Goal: Transaction & Acquisition: Download file/media

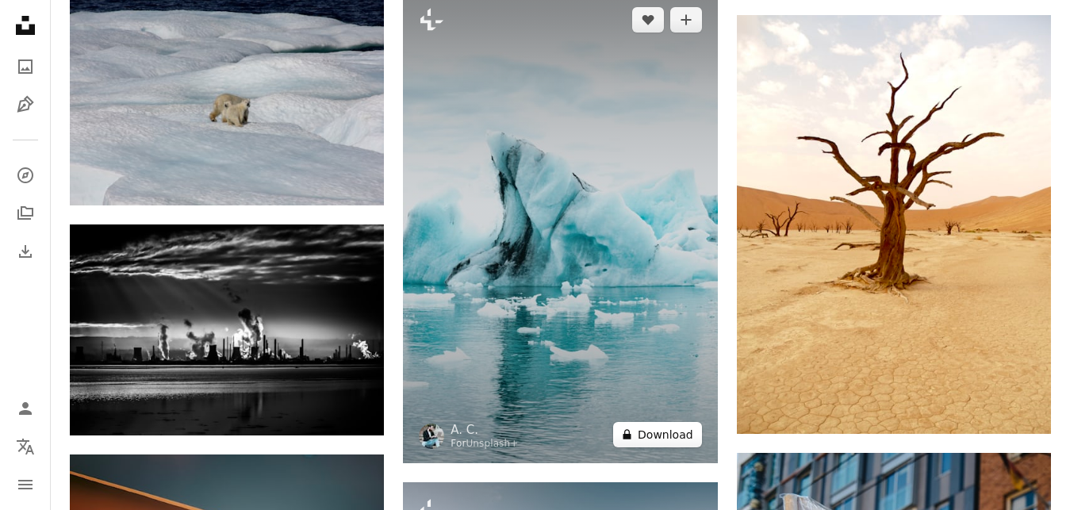
click at [671, 436] on button "A lock Download" at bounding box center [657, 434] width 89 height 25
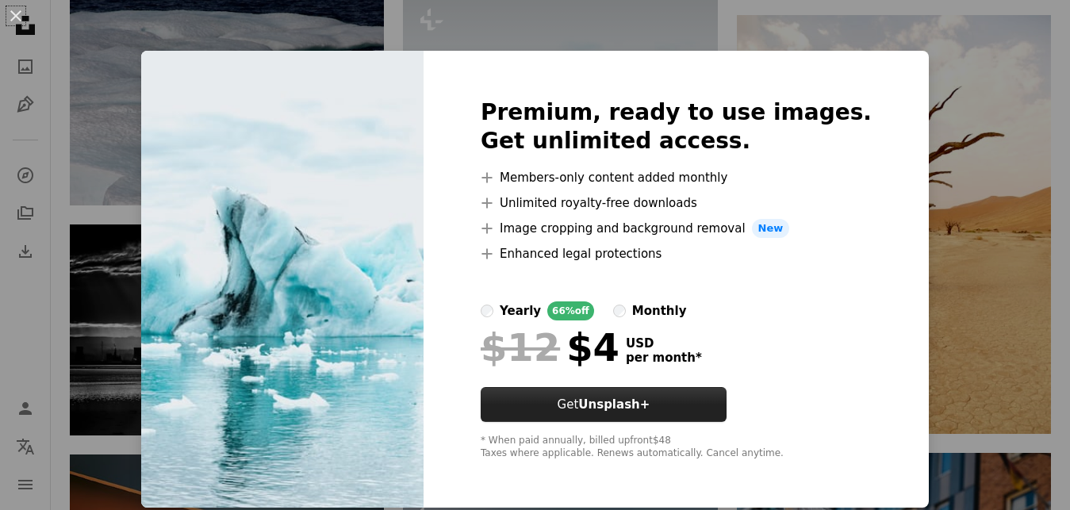
click at [670, 416] on button "Get Unsplash+" at bounding box center [604, 404] width 246 height 35
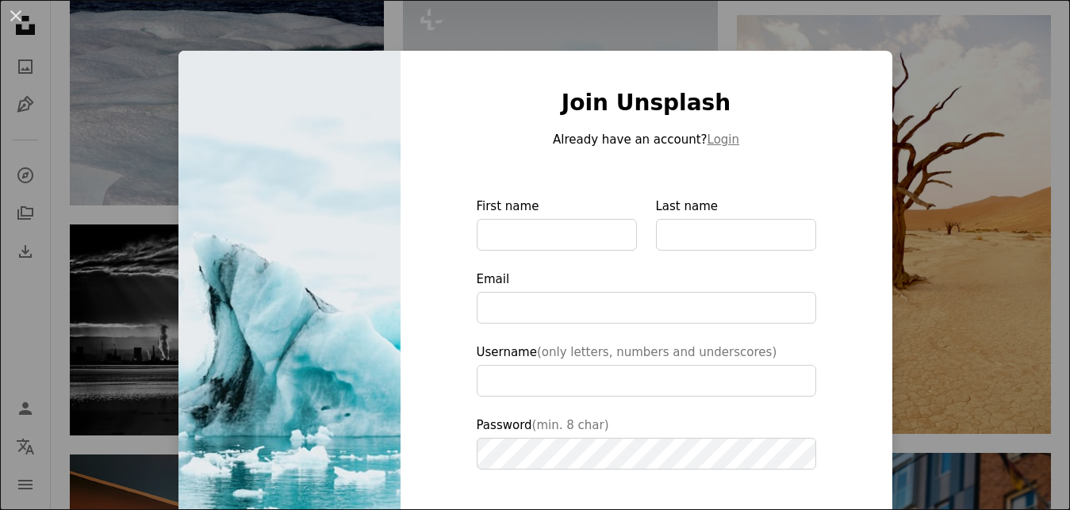
click at [951, 104] on div "An X shape Join Unsplash Already have an account? Login First name Last name Em…" at bounding box center [535, 255] width 1070 height 510
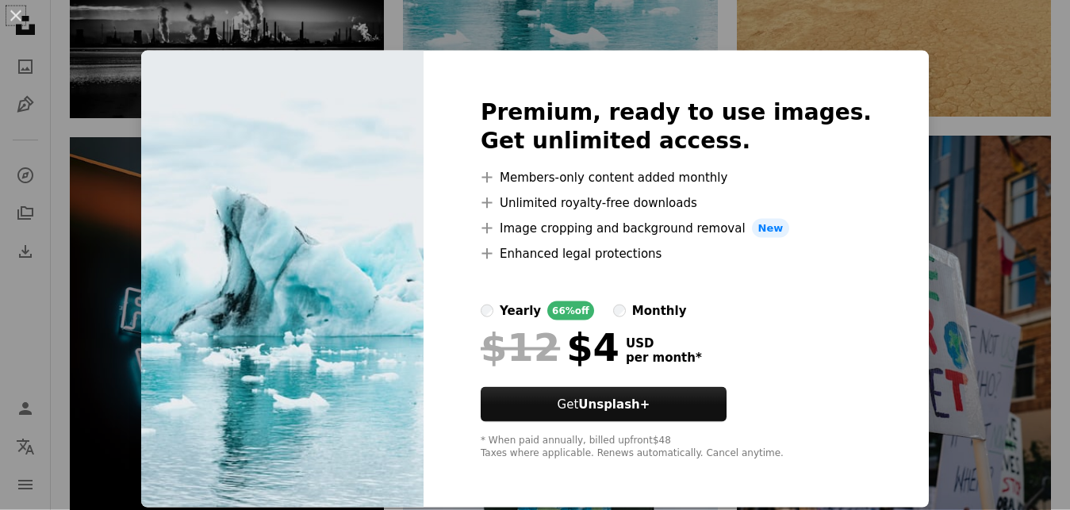
scroll to position [4612, 0]
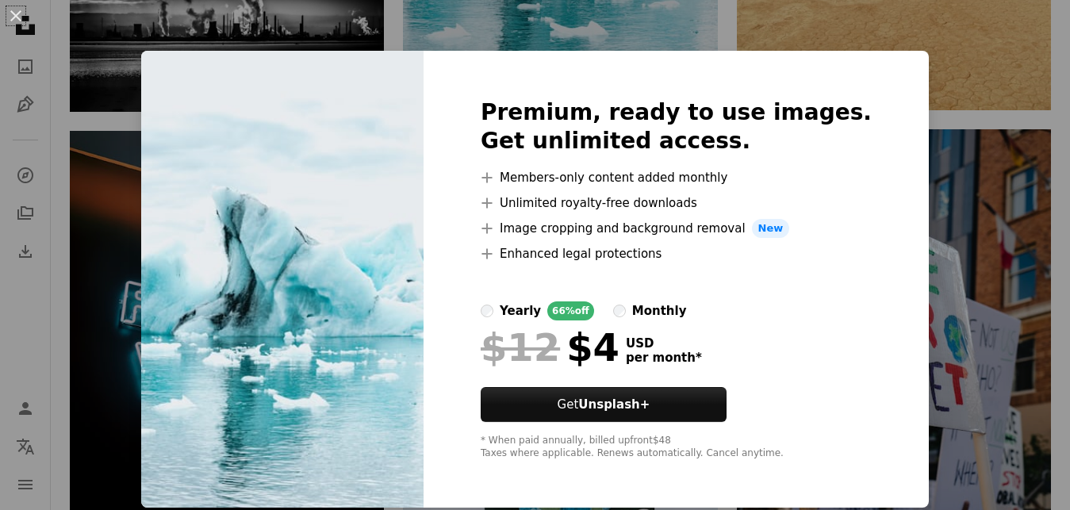
click at [310, 290] on img at bounding box center [282, 279] width 282 height 457
drag, startPoint x: 889, startPoint y: 133, endPoint x: 891, endPoint y: 150, distance: 16.8
click at [889, 134] on div "Premium, ready to use images. Get unlimited access. A plus sign Members-only co…" at bounding box center [676, 279] width 505 height 457
click at [874, 404] on div "Premium, ready to use images. Get unlimited access. A plus sign Members-only co…" at bounding box center [676, 279] width 505 height 457
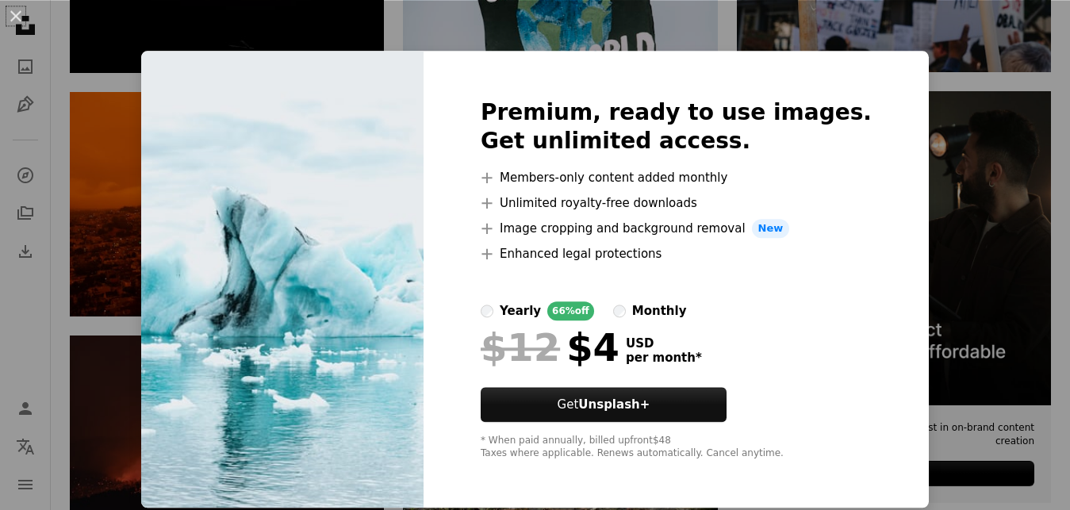
scroll to position [5098, 0]
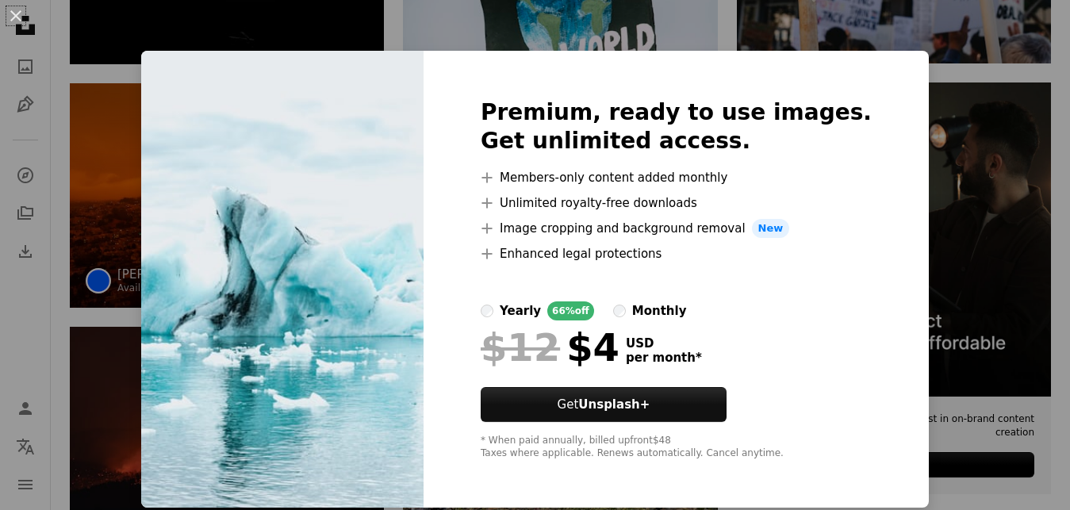
click at [130, 252] on div "An X shape Premium, ready to use images. Get unlimited access. A plus sign Memb…" at bounding box center [535, 255] width 1070 height 510
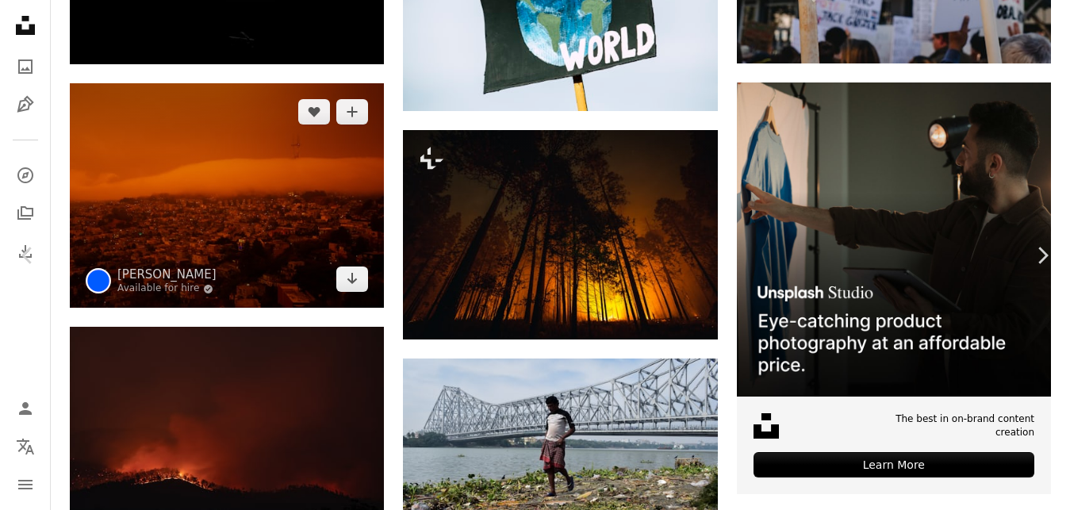
scroll to position [4289, 0]
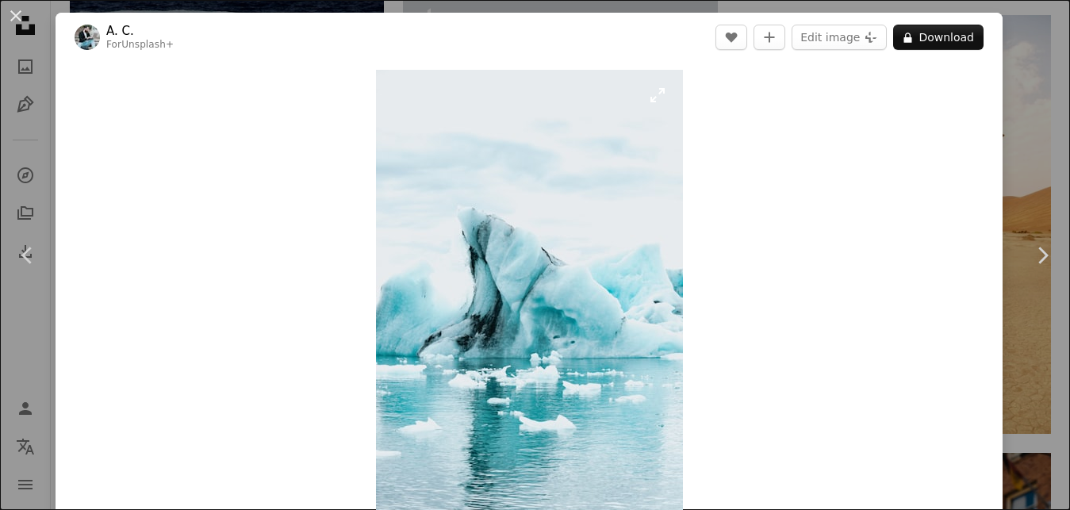
click at [436, 244] on img "Zoom in on this image" at bounding box center [529, 300] width 307 height 461
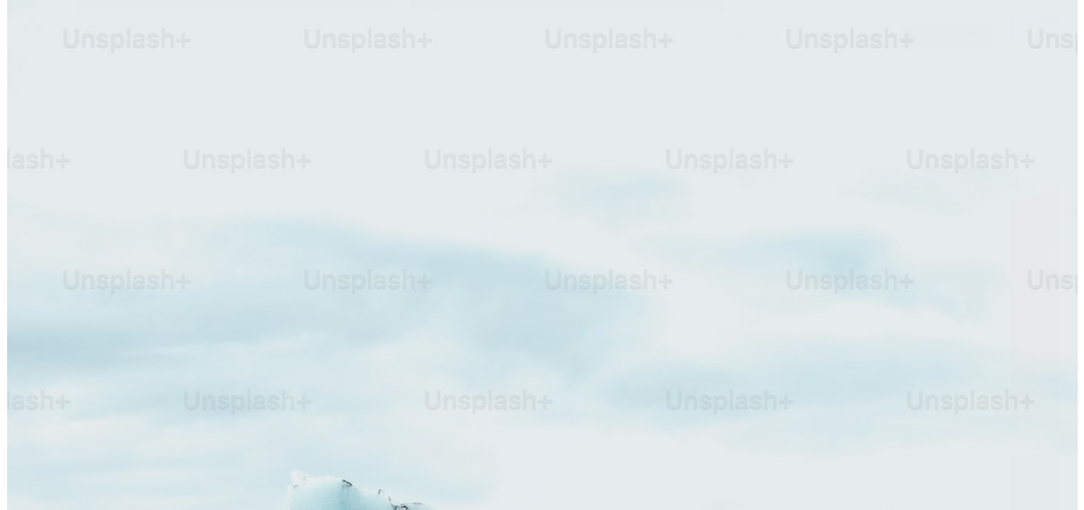
scroll to position [4339, 0]
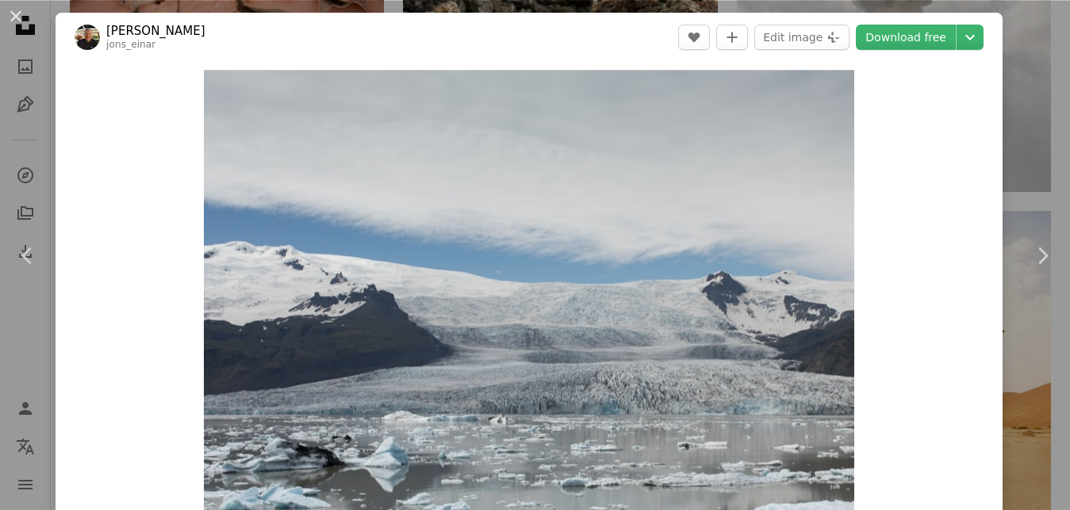
scroll to position [4079, 0]
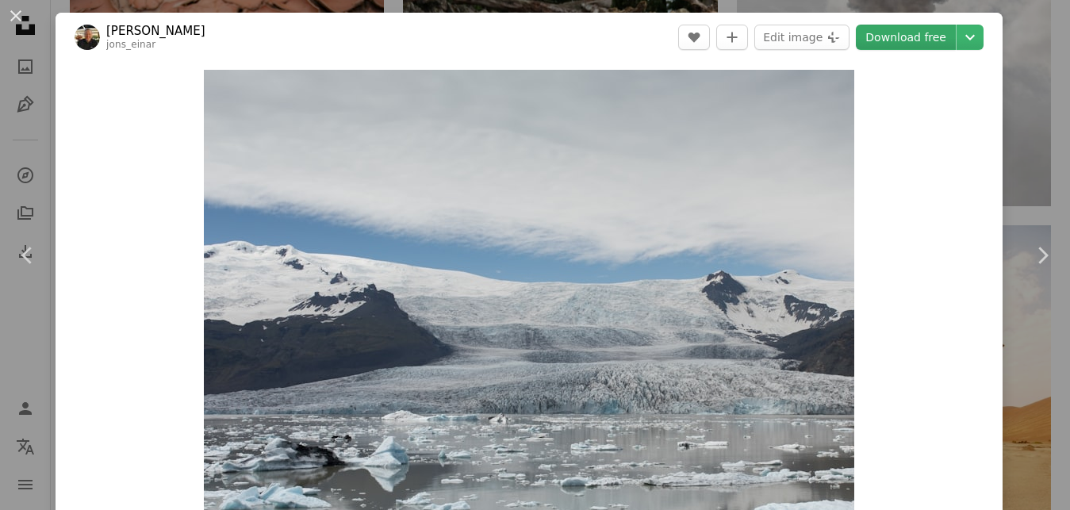
click at [911, 33] on link "Download free" at bounding box center [906, 37] width 100 height 25
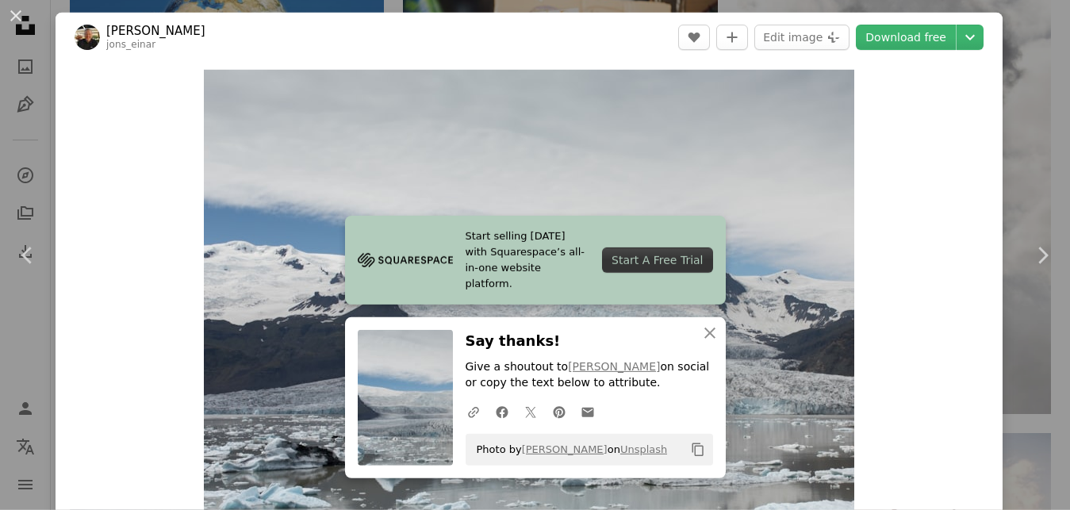
scroll to position [3836, 0]
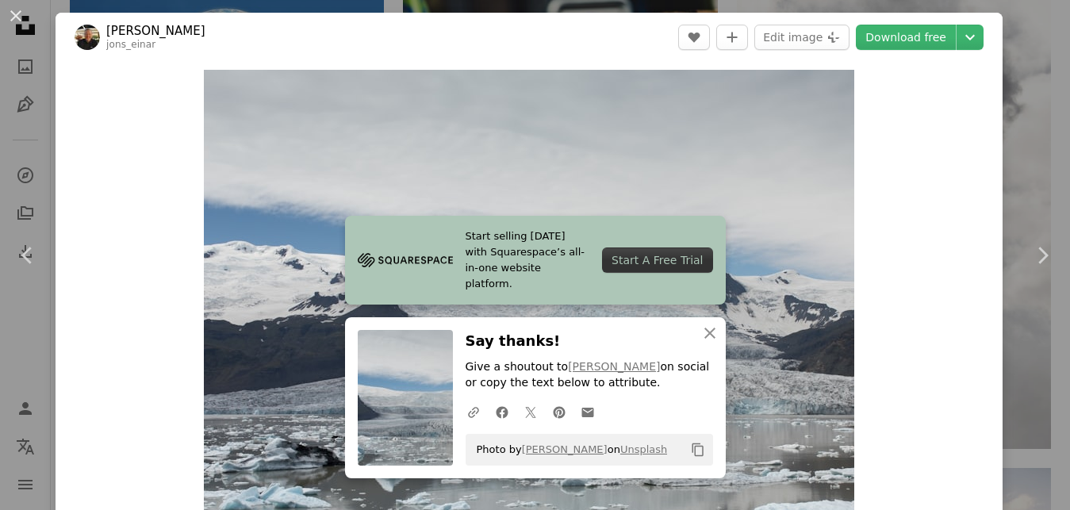
click at [120, 232] on div "Zoom in" at bounding box center [529, 300] width 947 height 476
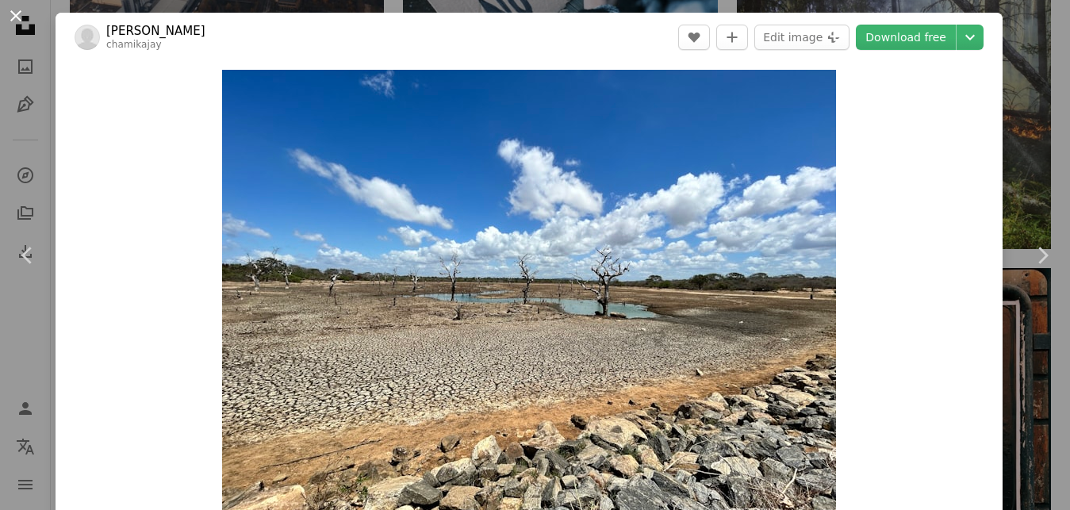
scroll to position [2913, 0]
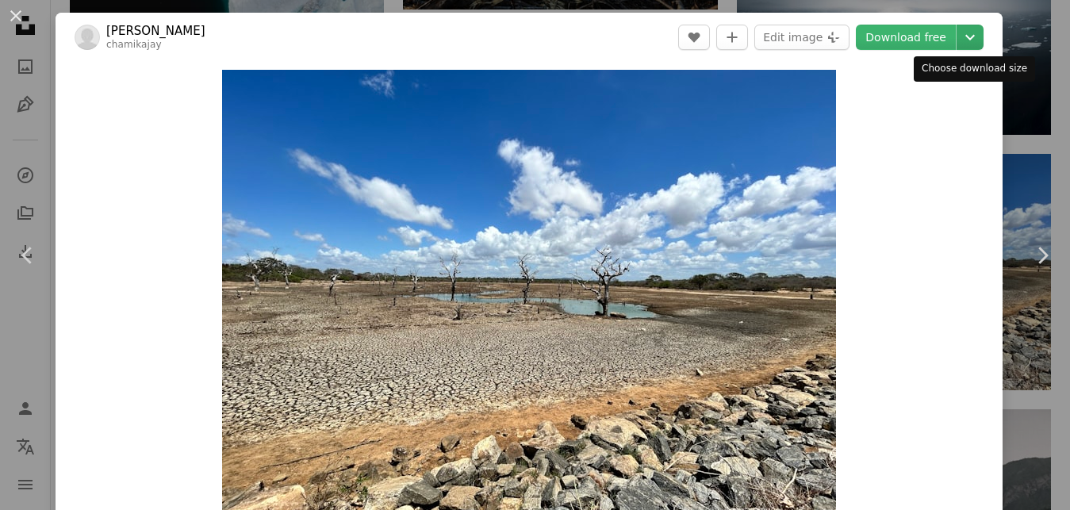
click at [975, 42] on icon "Chevron down" at bounding box center [970, 37] width 25 height 19
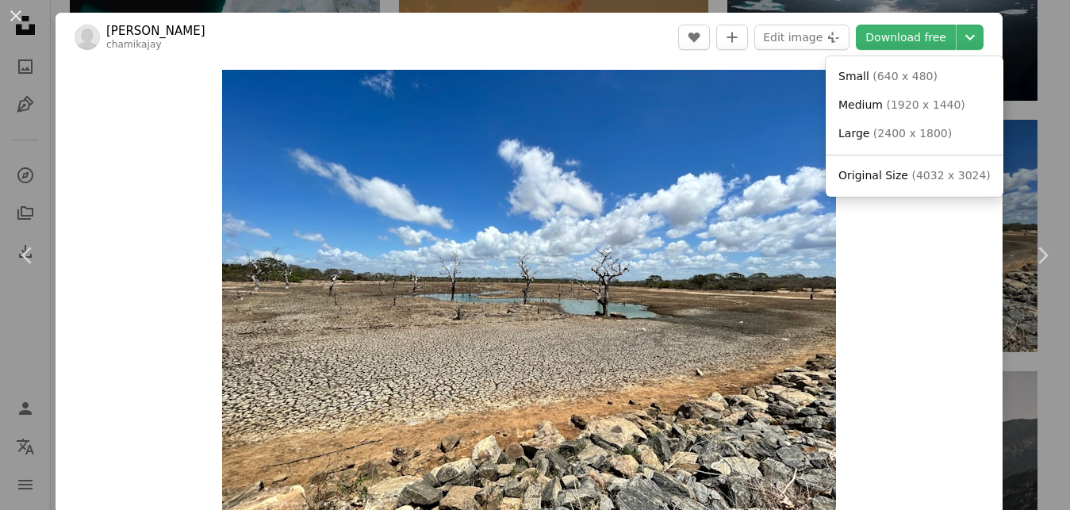
click at [1028, 147] on dialog "An X shape Chevron left Chevron right [PERSON_NAME] chamikajay A heart A plus s…" at bounding box center [535, 255] width 1070 height 510
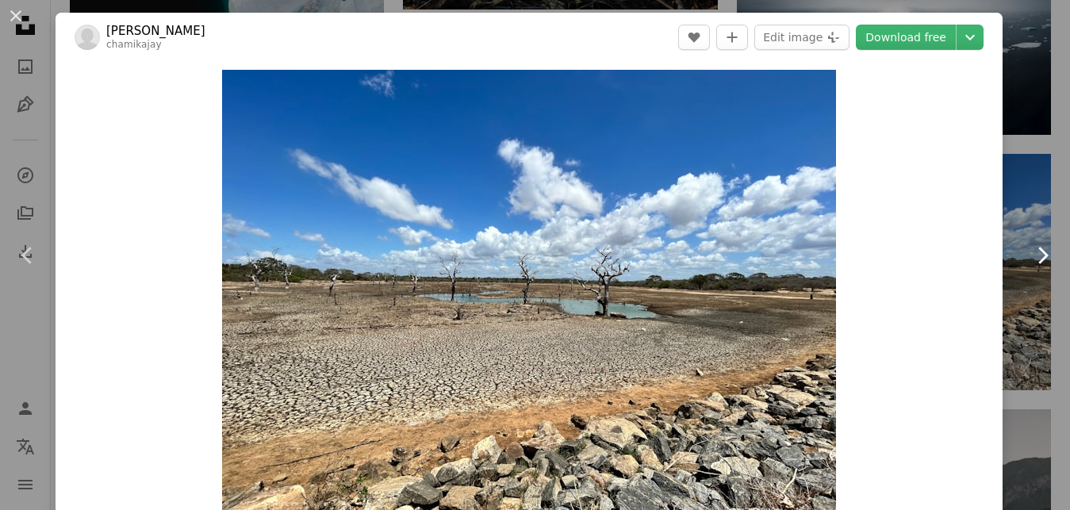
click at [1035, 217] on link "Chevron right" at bounding box center [1043, 255] width 56 height 152
click at [872, 140] on div "Zoom in" at bounding box center [529, 300] width 947 height 477
click at [1015, 89] on div "An X shape Chevron left Chevron right [PERSON_NAME] chamikajay A heart A plus s…" at bounding box center [535, 255] width 1070 height 510
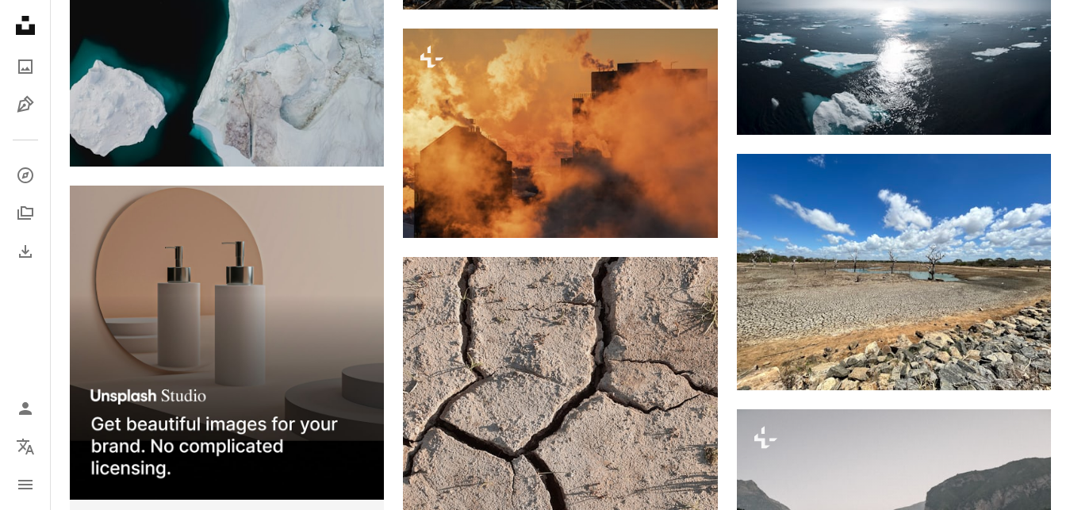
scroll to position [890, 0]
drag, startPoint x: 685, startPoint y: 420, endPoint x: 693, endPoint y: 426, distance: 9.0
